Goal: Find specific page/section: Find specific page/section

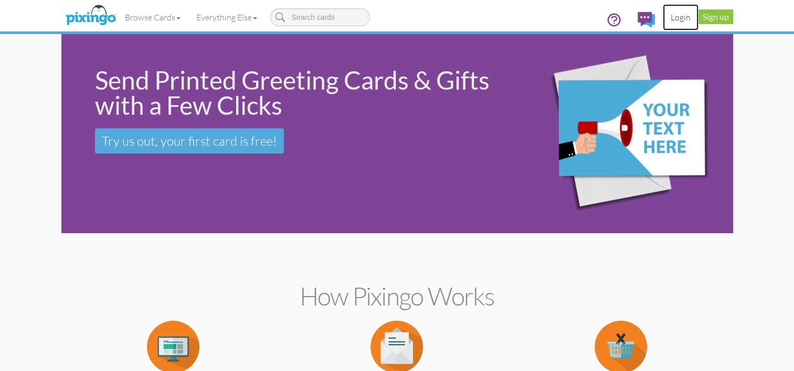
click at [676, 17] on link "Login" at bounding box center [681, 17] width 36 height 26
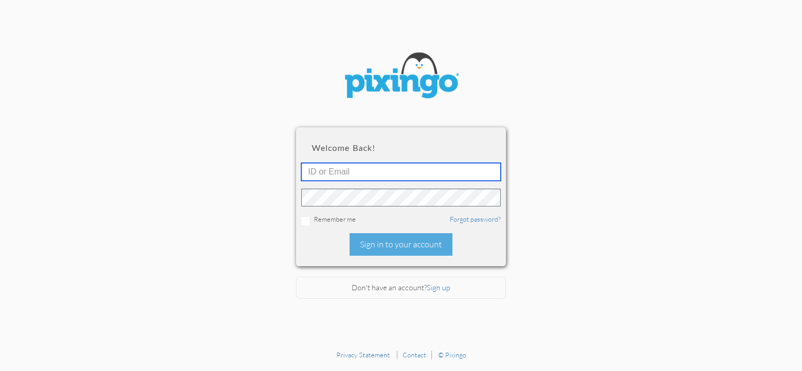
type input "[PERSON_NAME][EMAIL_ADDRESS][DOMAIN_NAME]"
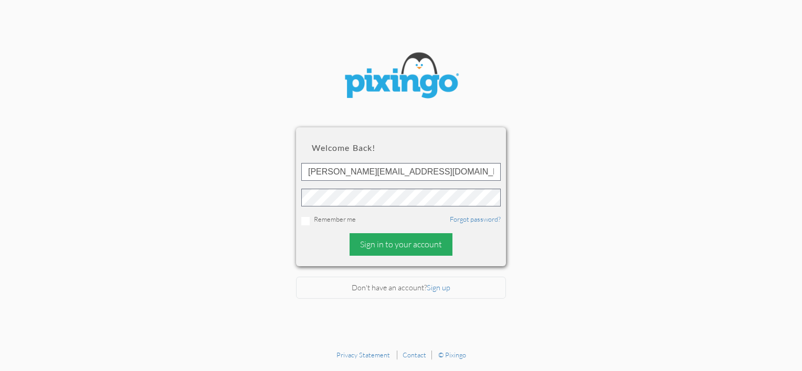
click at [444, 252] on div "Sign in to your account" at bounding box center [400, 244] width 103 height 23
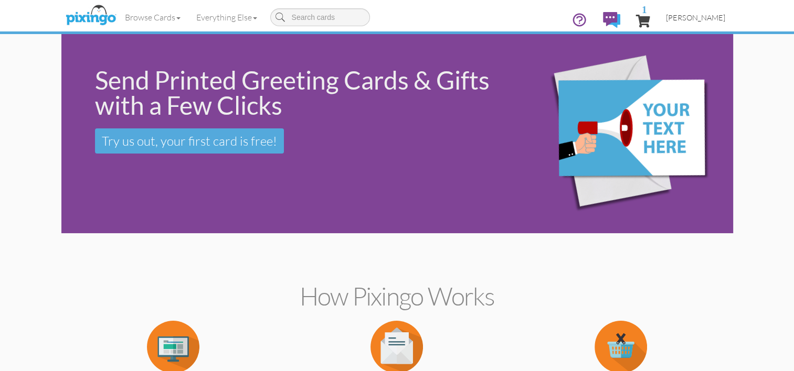
click at [705, 19] on span "[PERSON_NAME]" at bounding box center [695, 17] width 59 height 9
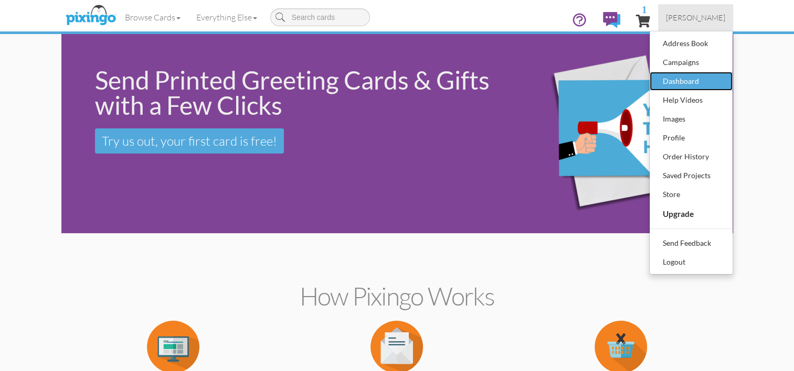
click at [679, 85] on div "Dashboard" at bounding box center [691, 81] width 62 height 16
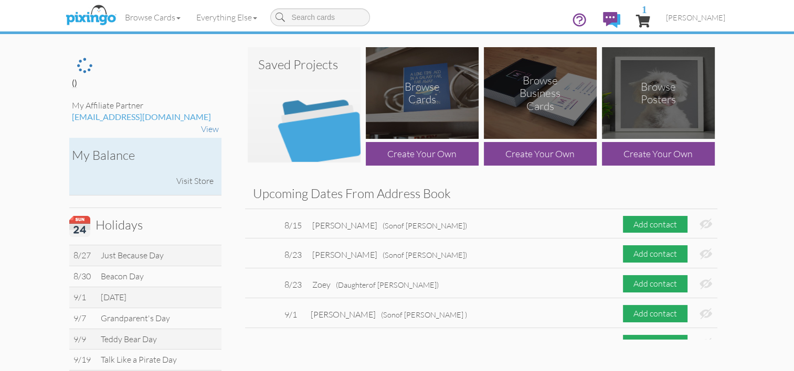
click at [192, 181] on div "Visit Store" at bounding box center [195, 181] width 48 height 23
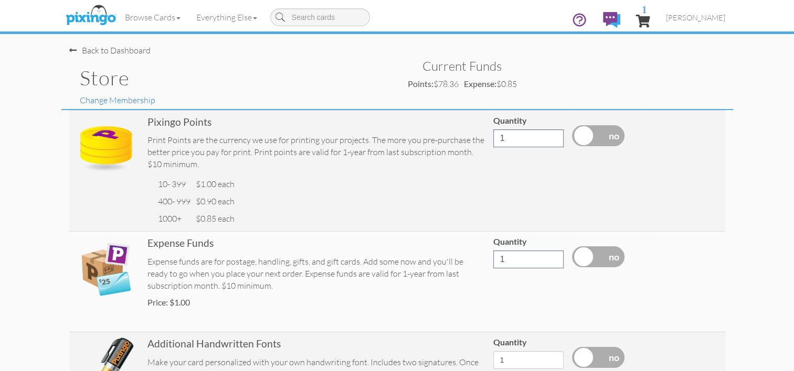
click at [109, 76] on h1 "Store" at bounding box center [234, 78] width 309 height 22
click at [112, 50] on div "Back to Dashboard" at bounding box center [109, 51] width 81 height 12
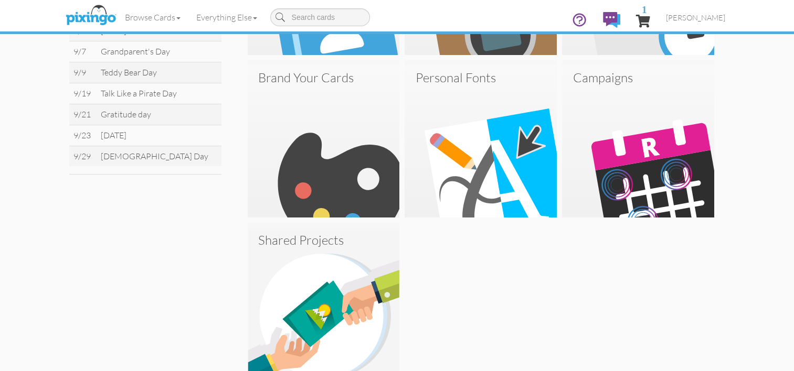
scroll to position [500, 0]
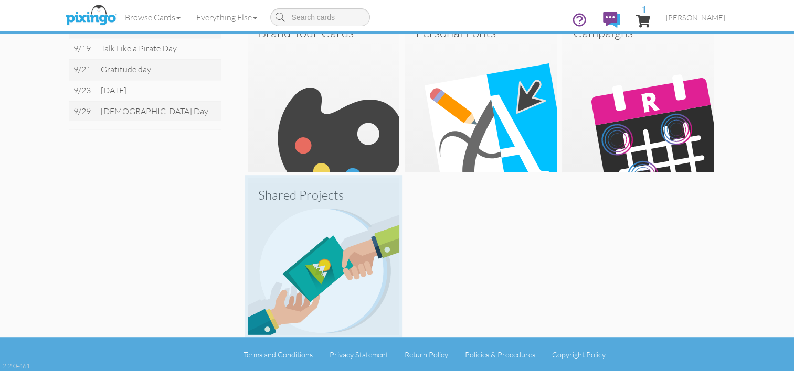
click at [362, 250] on img at bounding box center [324, 259] width 152 height 152
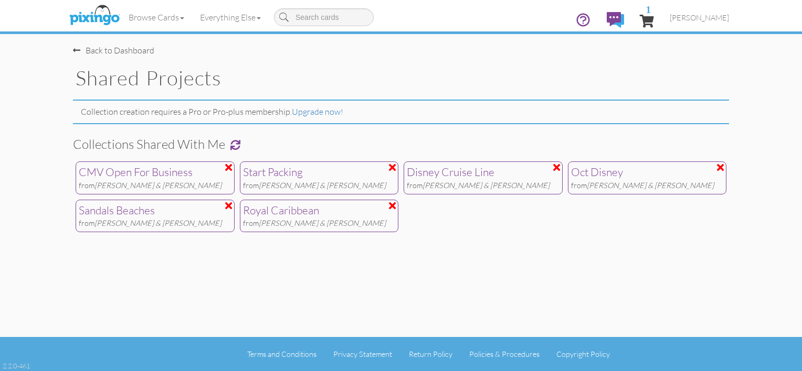
click at [636, 181] on span "[PERSON_NAME] & [PERSON_NAME]" at bounding box center [649, 185] width 127 height 9
click at [158, 212] on div "Sandals Beaches" at bounding box center [155, 211] width 153 height 16
click at [110, 55] on div "Back to Dashboard" at bounding box center [113, 51] width 81 height 12
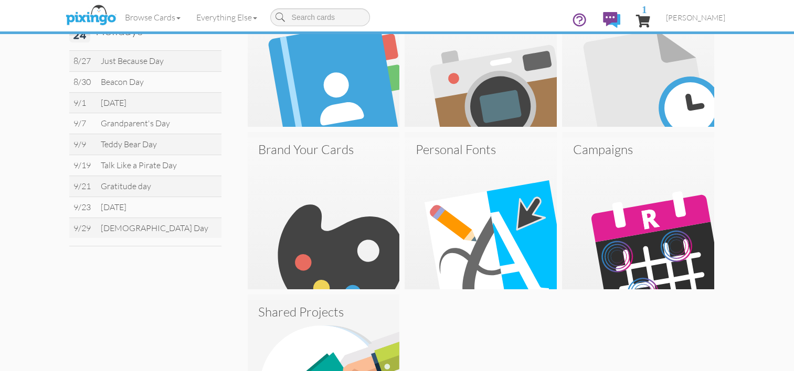
scroll to position [379, 0]
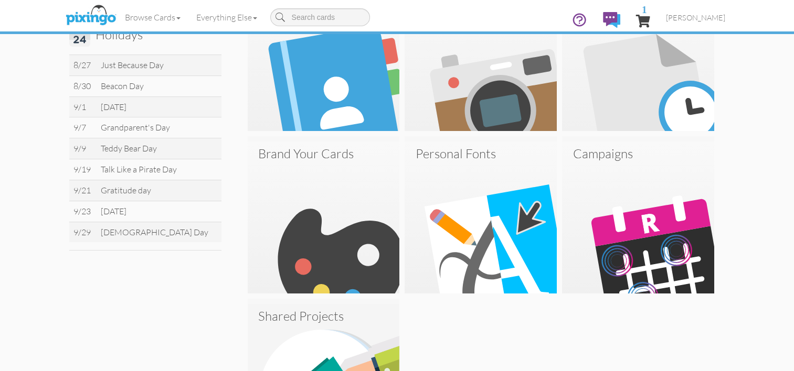
click at [615, 243] on img at bounding box center [638, 218] width 152 height 152
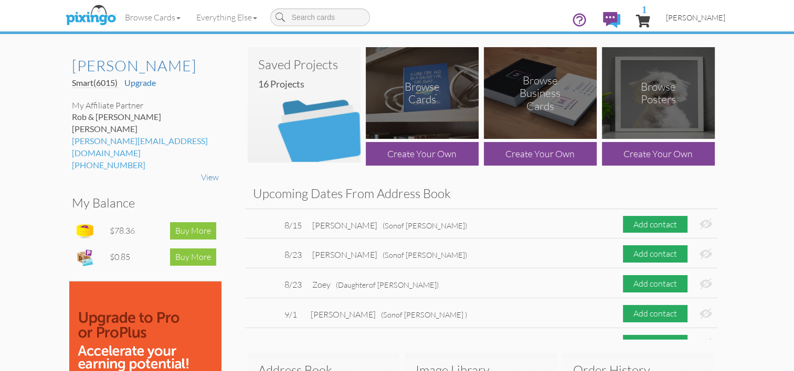
click at [716, 20] on span "[PERSON_NAME]" at bounding box center [695, 17] width 59 height 9
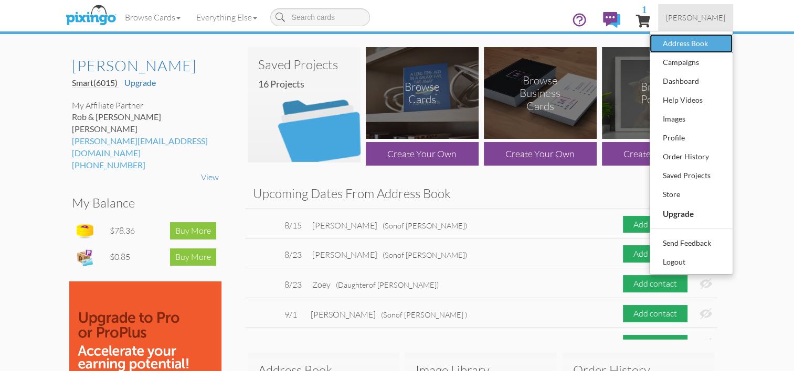
click at [690, 42] on div "Address Book" at bounding box center [691, 44] width 62 height 16
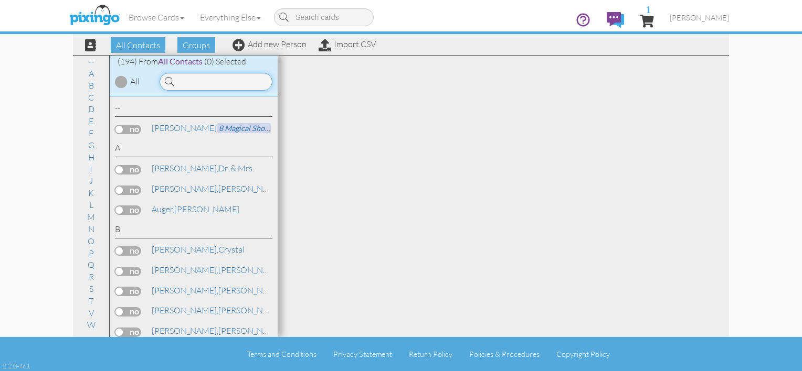
click at [183, 87] on input at bounding box center [215, 82] width 113 height 18
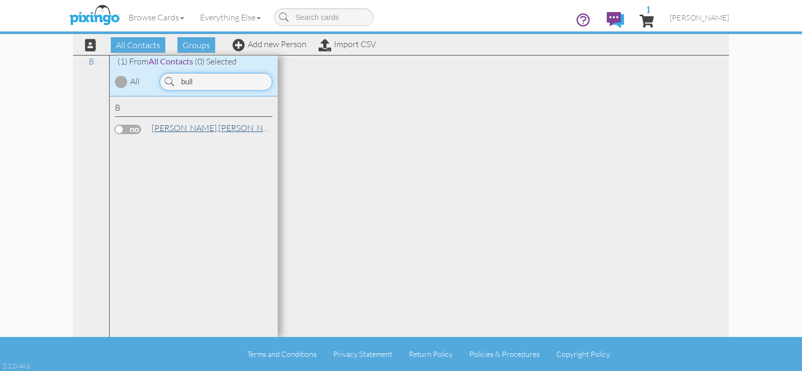
type input "bull"
click at [188, 124] on link "[PERSON_NAME]" at bounding box center [218, 128] width 134 height 13
